Goal: Information Seeking & Learning: Learn about a topic

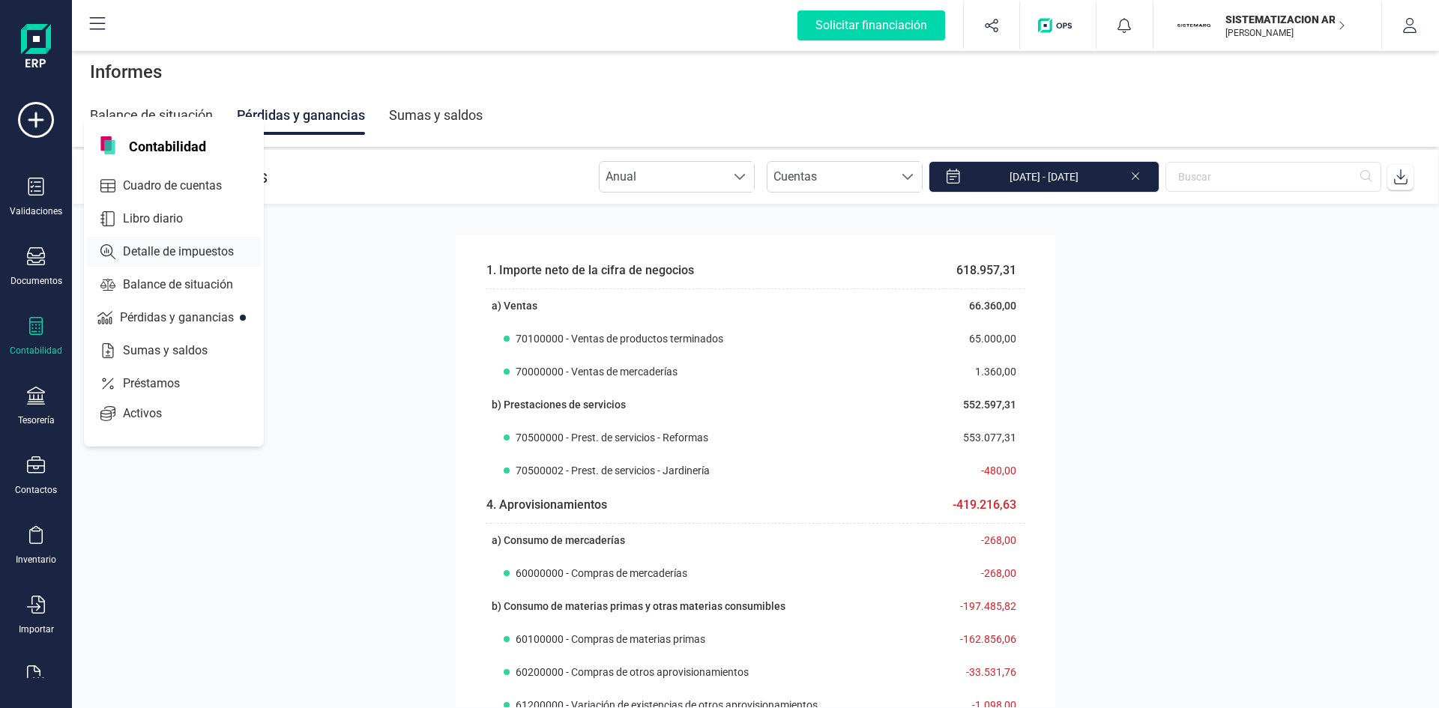
scroll to position [600, 0]
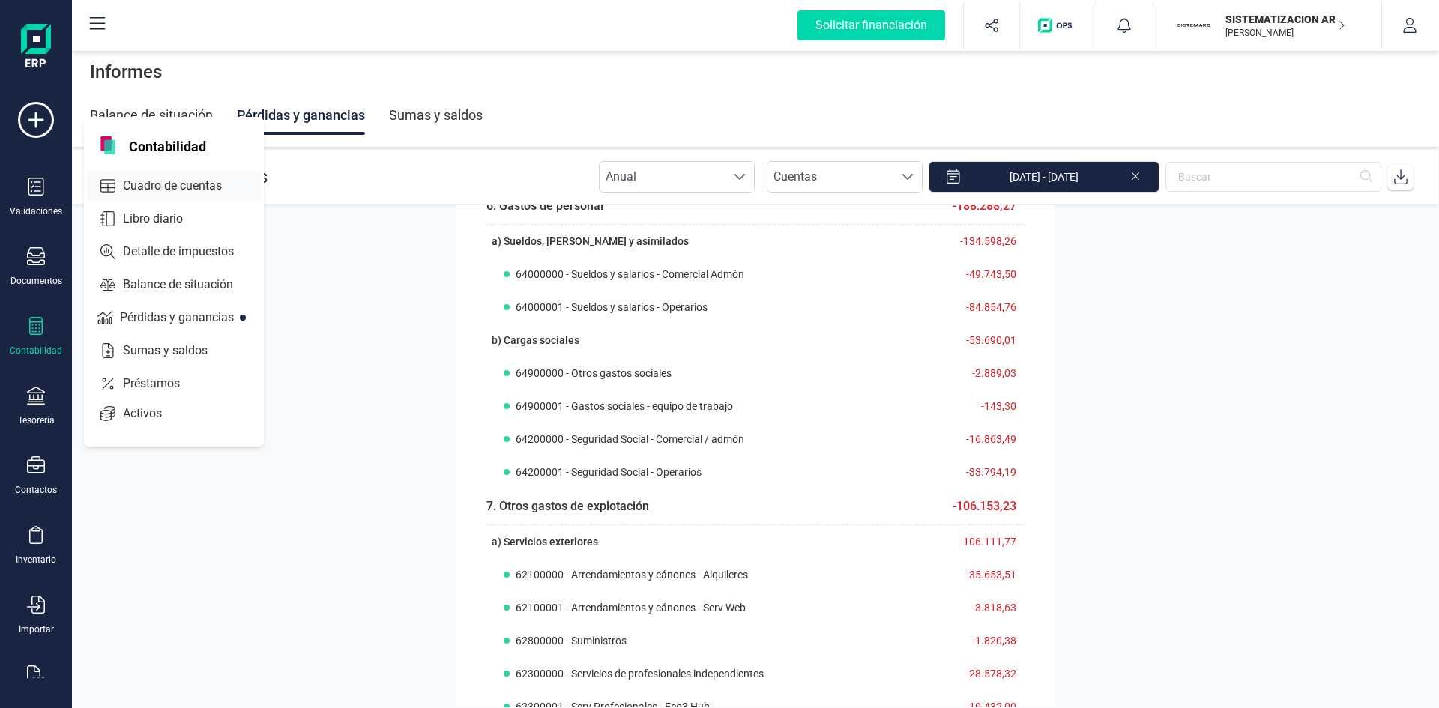
click at [175, 184] on span "Cuadro de cuentas" at bounding box center [183, 186] width 132 height 18
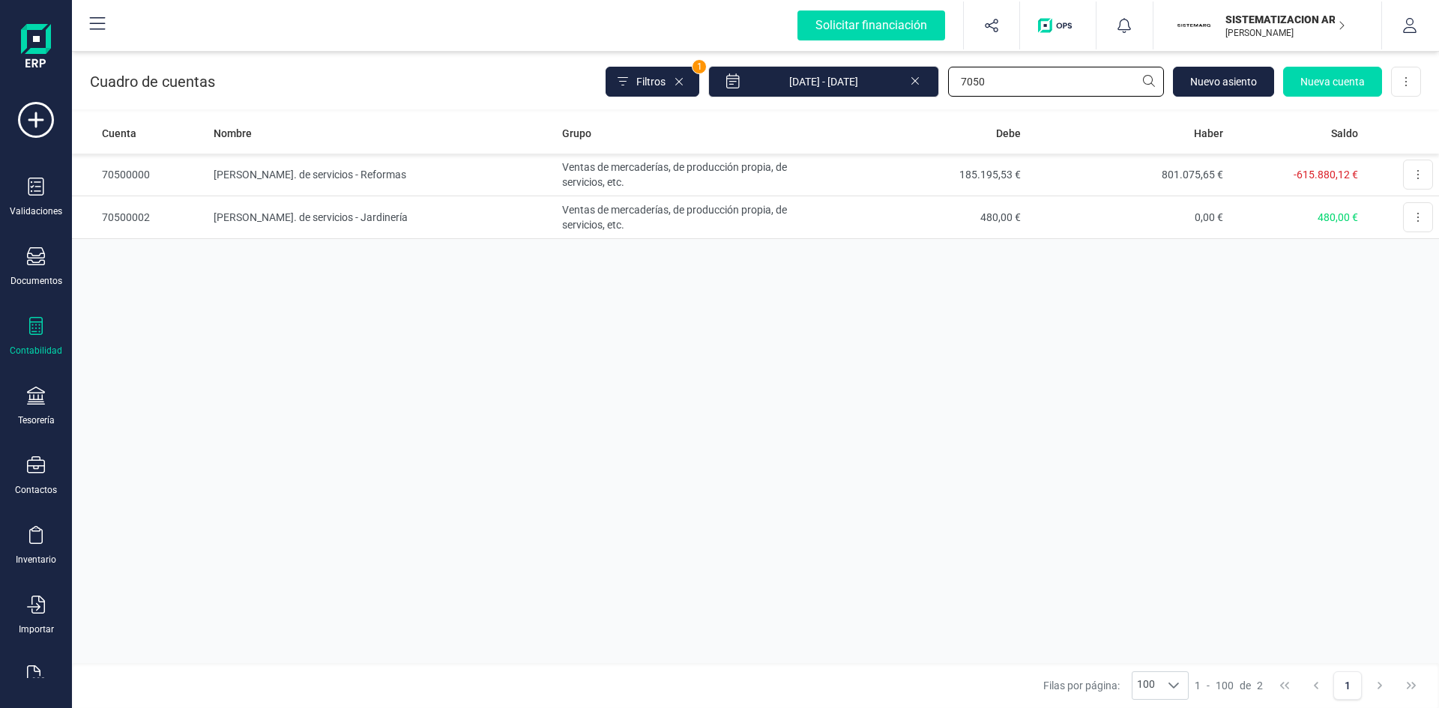
drag, startPoint x: 1007, startPoint y: 81, endPoint x: 762, endPoint y: 111, distance: 246.9
click at [783, 102] on div "Cuadro de cuentas Filtros 1 [DATE] - [DATE] 7050 [GEOGRAPHIC_DATA] cuenta Desca…" at bounding box center [755, 78] width 1367 height 61
type input "621"
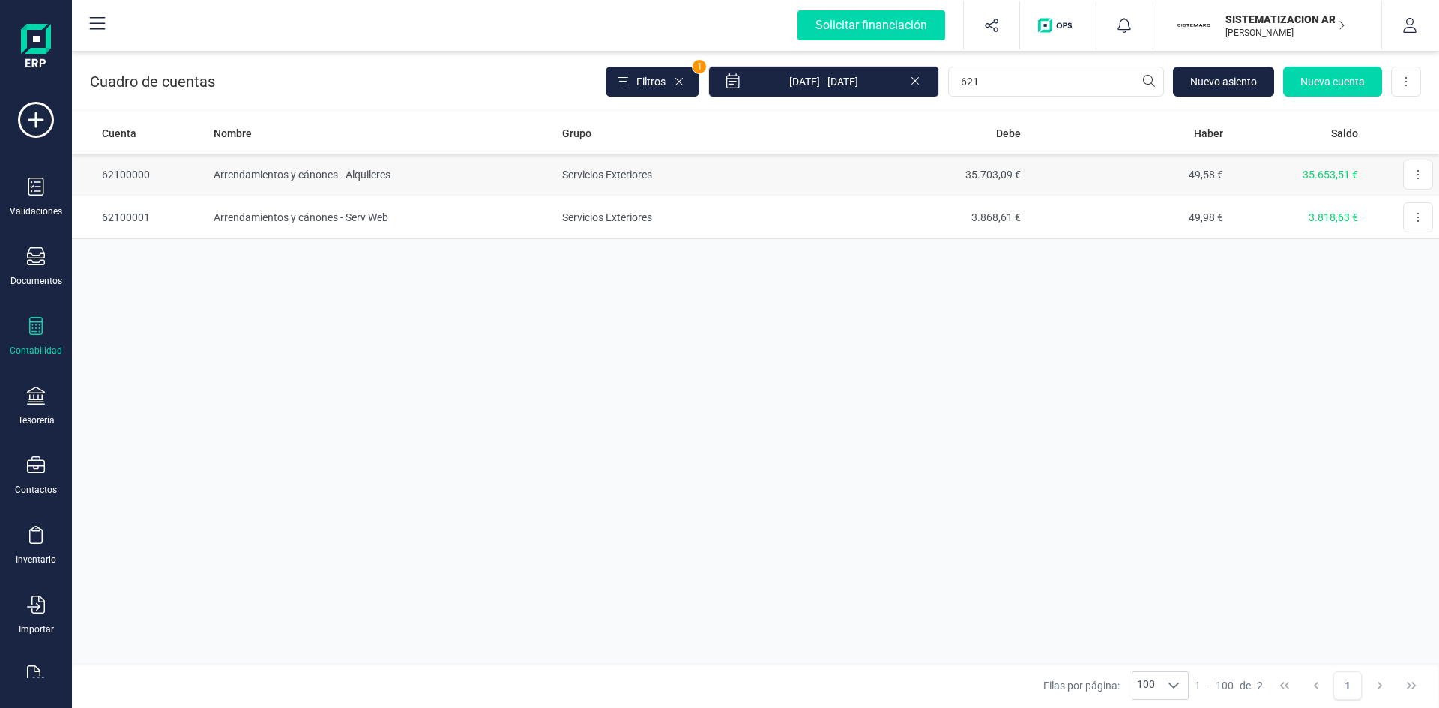
click at [302, 172] on td "Arrendamientos y cánones - Alquileres" at bounding box center [382, 175] width 349 height 43
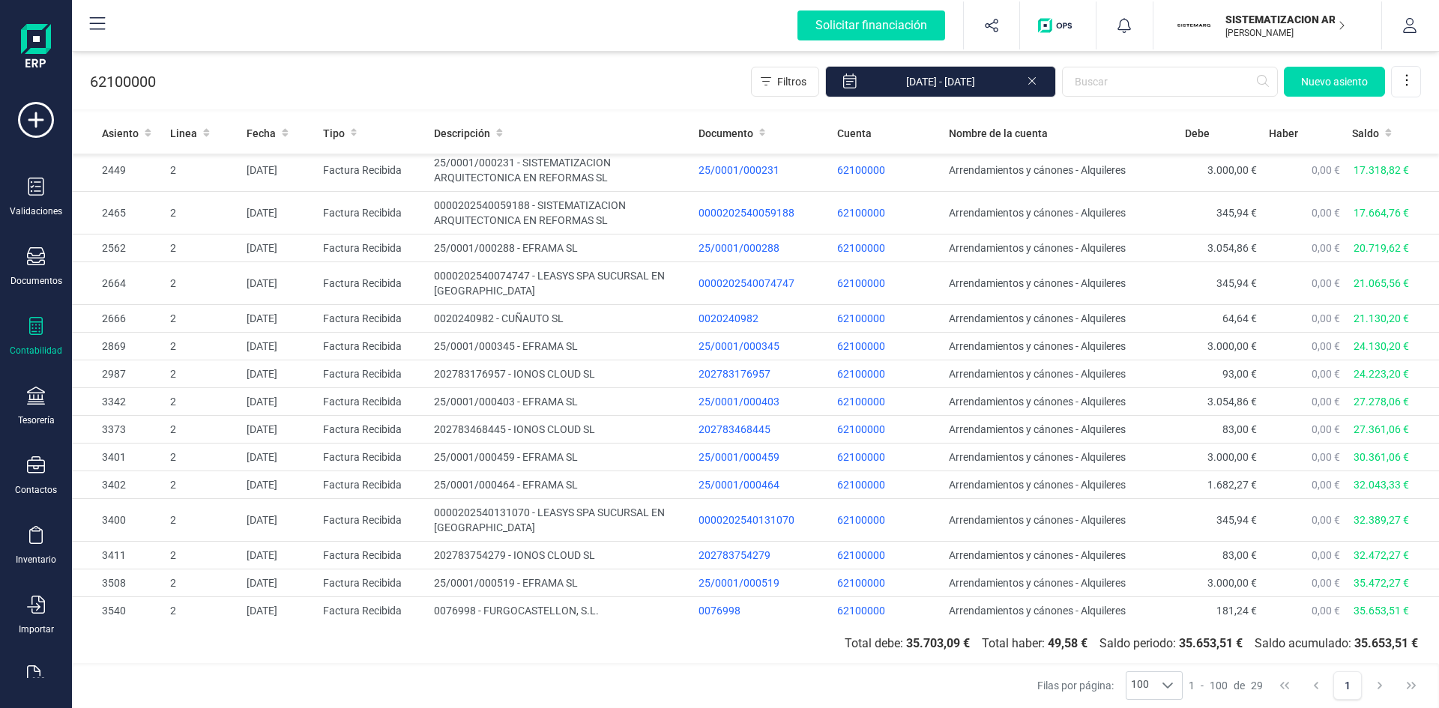
scroll to position [605, 0]
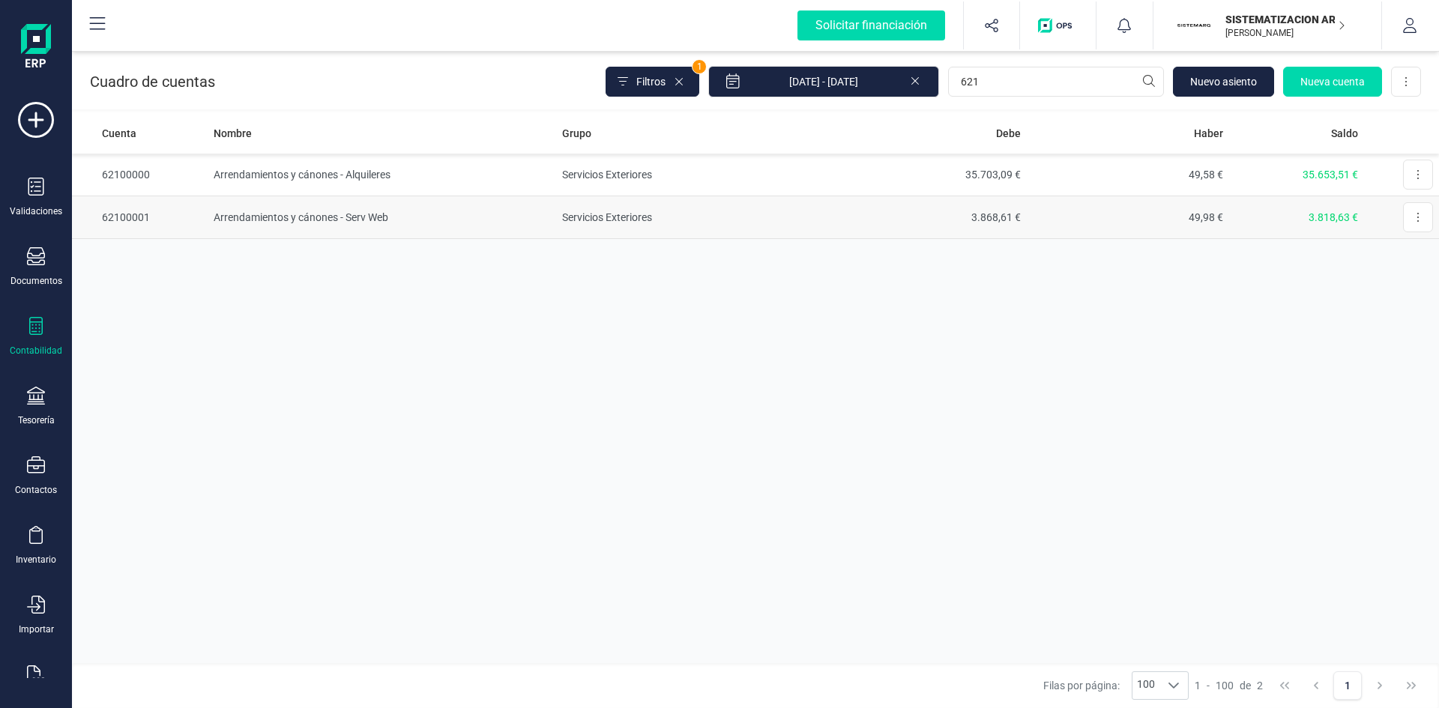
click at [240, 214] on td "Arrendamientos y cánones - Serv Web" at bounding box center [382, 217] width 349 height 43
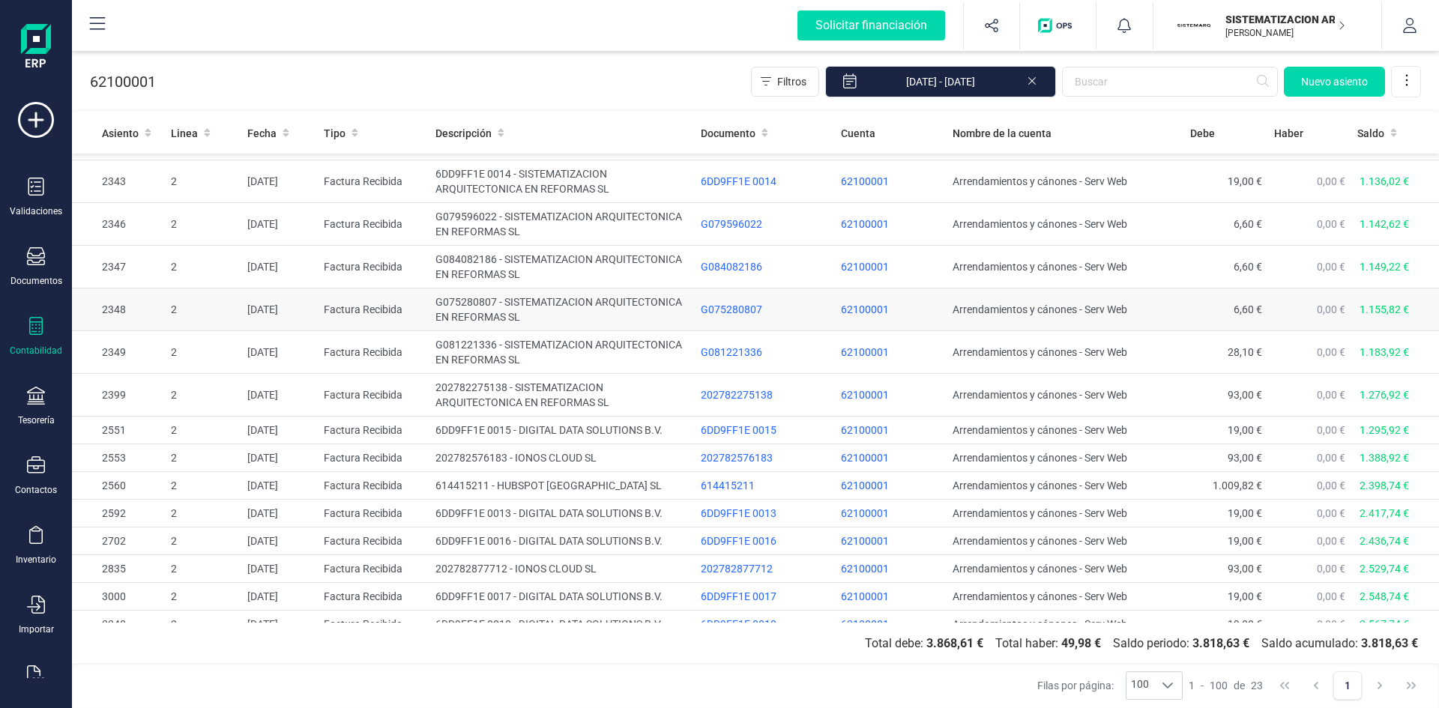
scroll to position [364, 0]
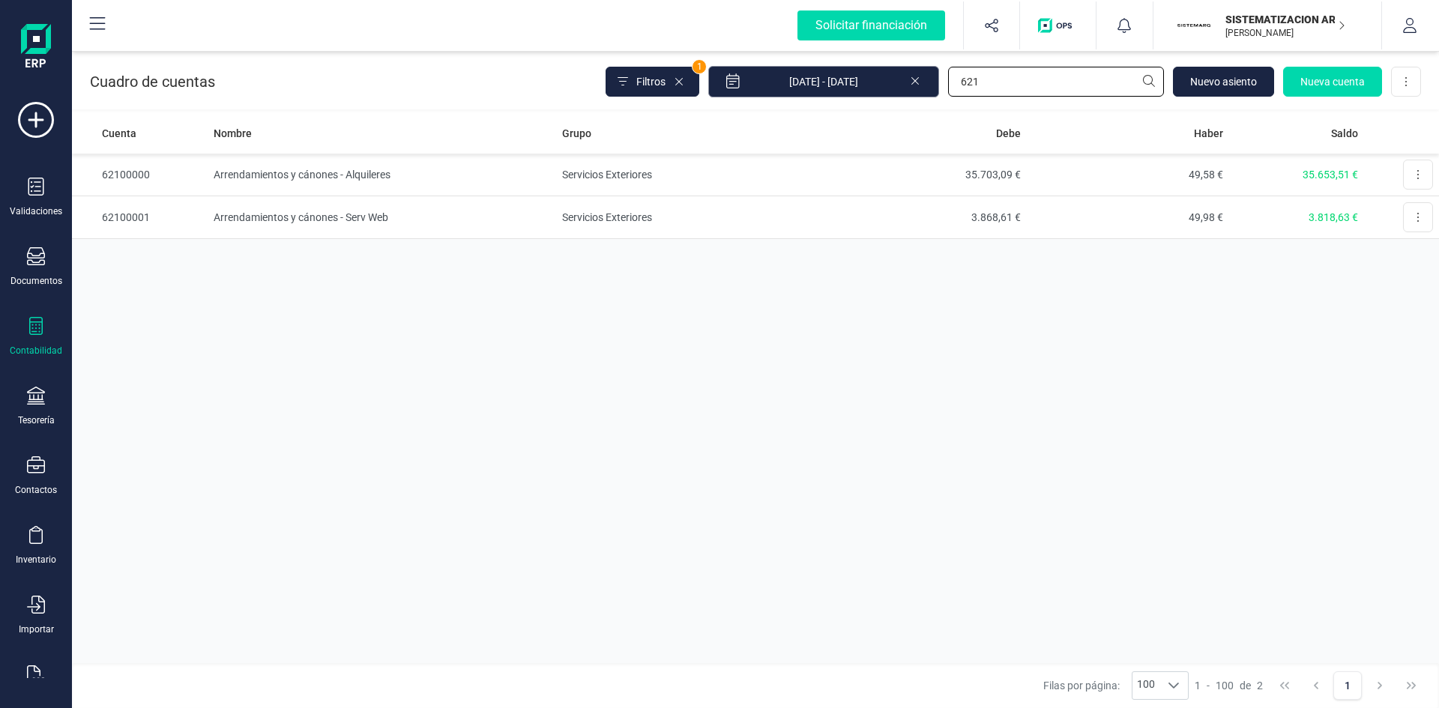
drag, startPoint x: 993, startPoint y: 83, endPoint x: 823, endPoint y: 96, distance: 170.6
click at [825, 95] on div "Filtros 1 [DATE] - [DATE] 621 [GEOGRAPHIC_DATA] cuenta Descargar Excel" at bounding box center [1014, 81] width 816 height 31
type input "6270"
click at [263, 214] on td "Marketing -Leads" at bounding box center [382, 217] width 349 height 43
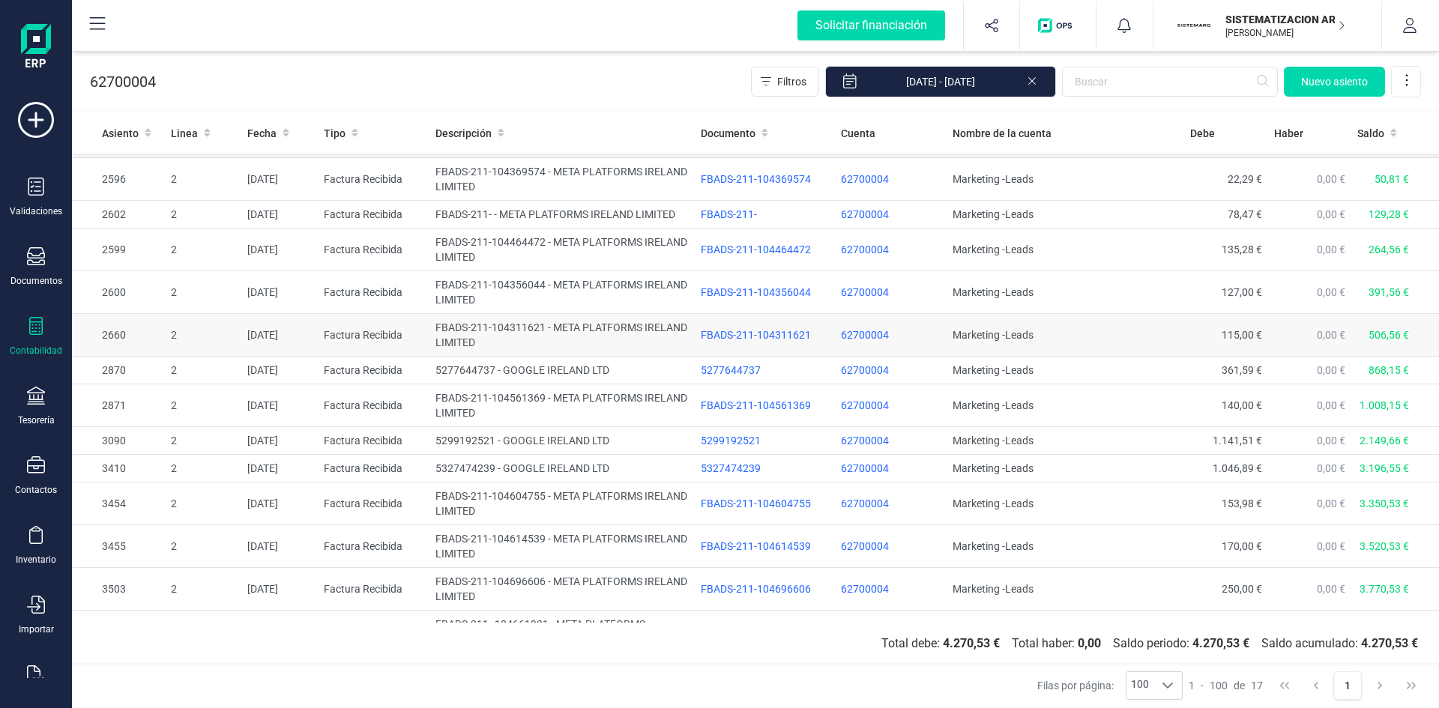
scroll to position [197, 0]
